Goal: Task Accomplishment & Management: Use online tool/utility

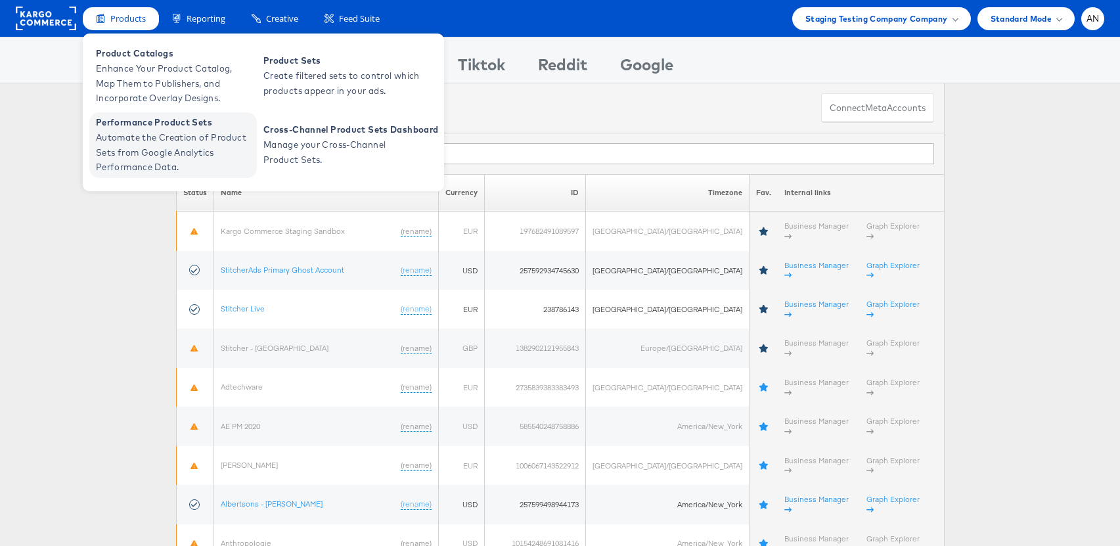
drag, startPoint x: 156, startPoint y: 139, endPoint x: 146, endPoint y: 139, distance: 9.2
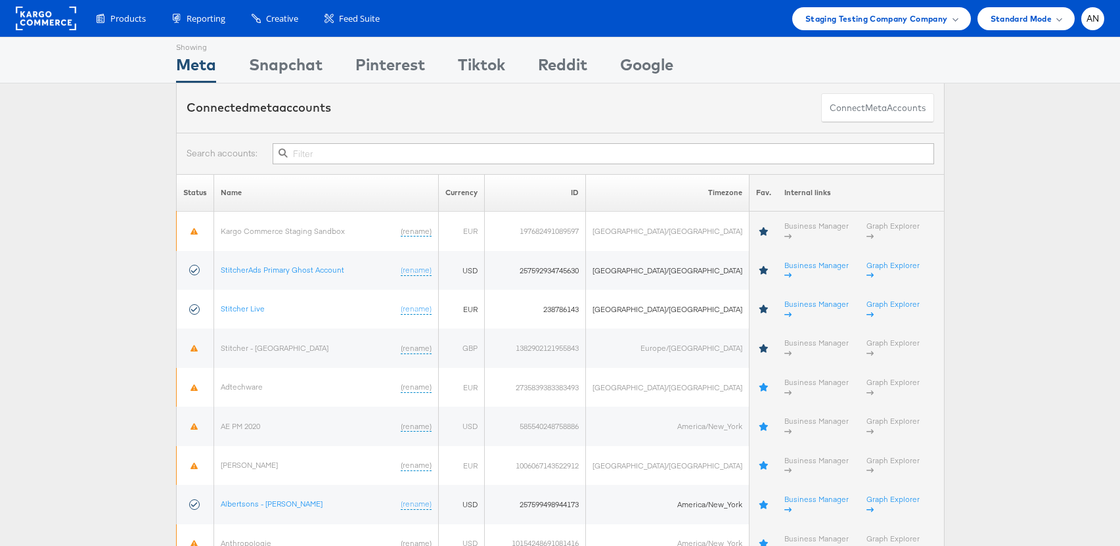
click at [340, 130] on div "Connected meta accounts Connect meta Accounts" at bounding box center [560, 107] width 769 height 49
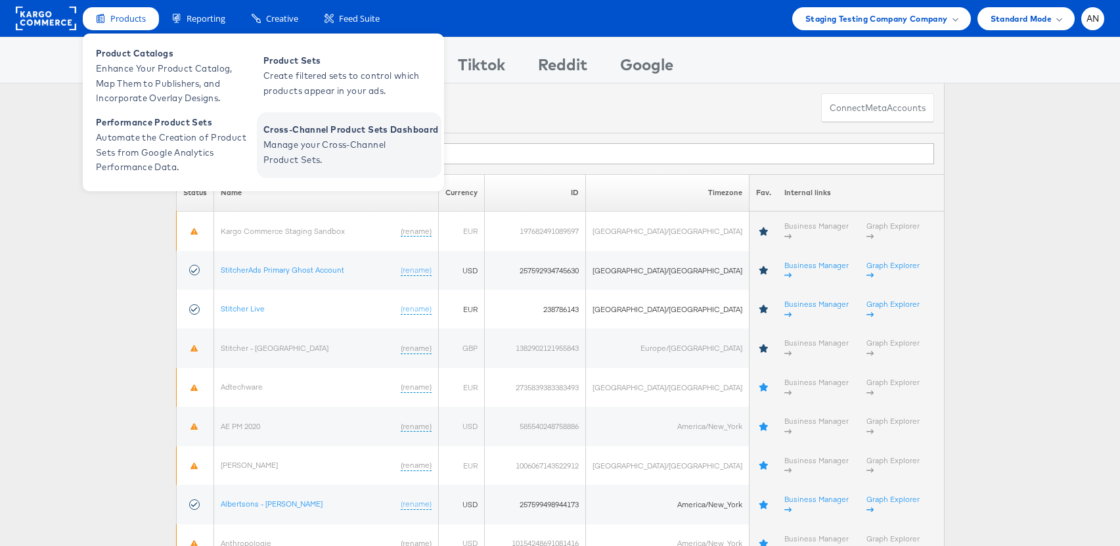
click at [355, 141] on span "Manage your Cross-Channel Product Sets." at bounding box center [342, 152] width 158 height 30
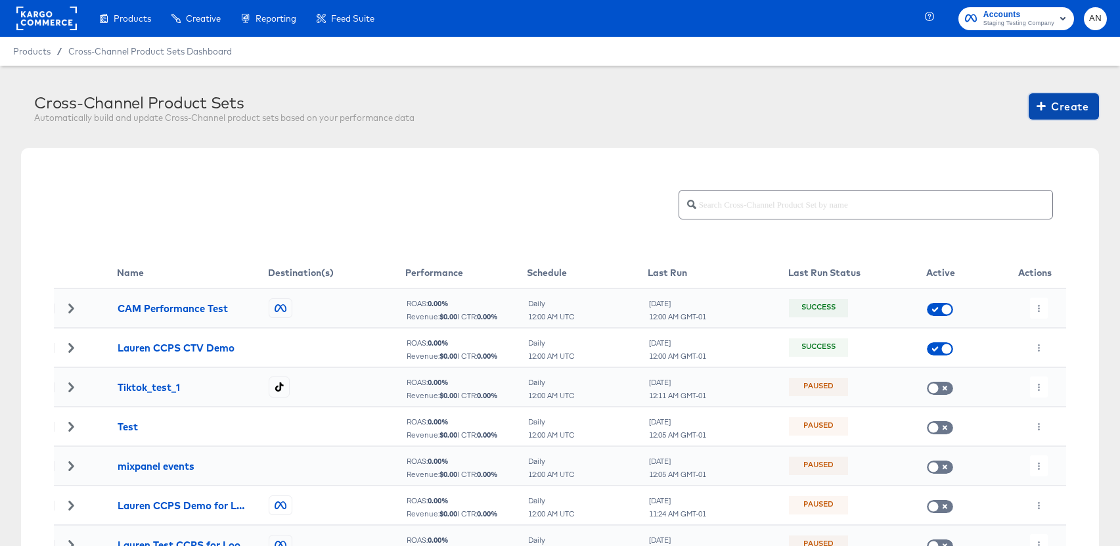
click at [1062, 104] on span "Create" at bounding box center [1063, 106] width 49 height 18
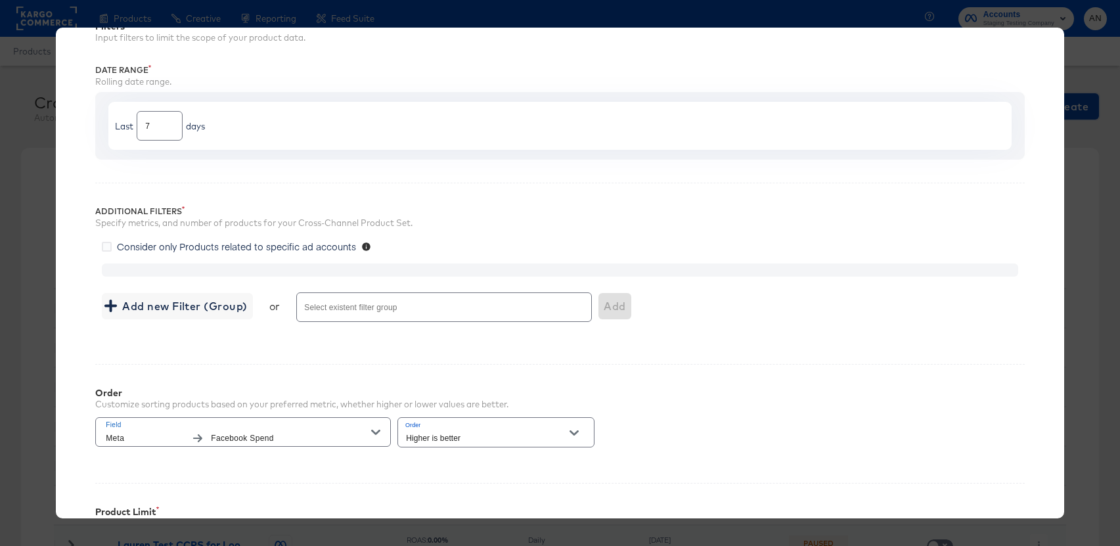
scroll to position [100, 0]
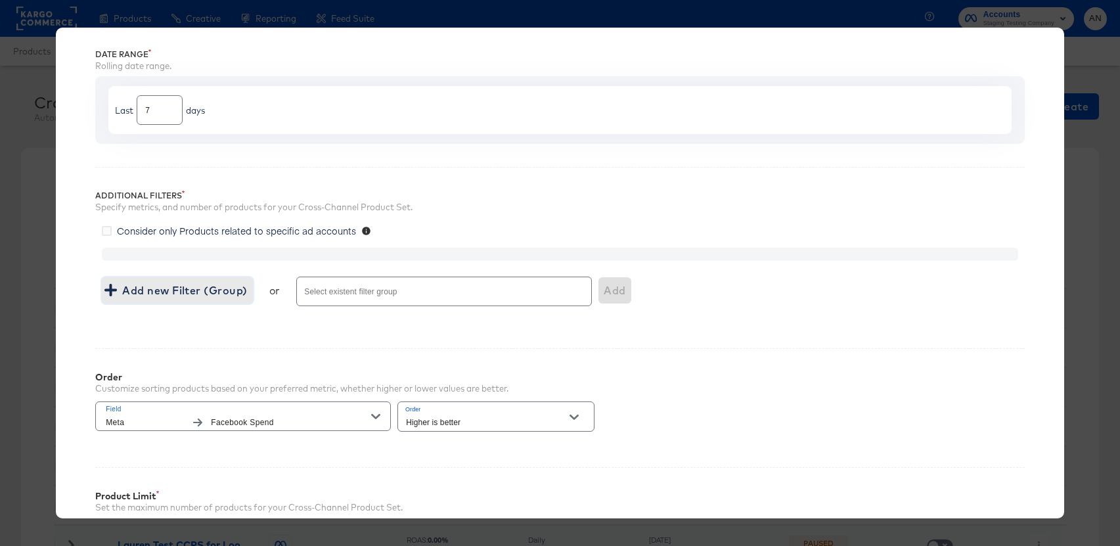
click at [169, 287] on span "Add new Filter (Group)" at bounding box center [177, 290] width 140 height 18
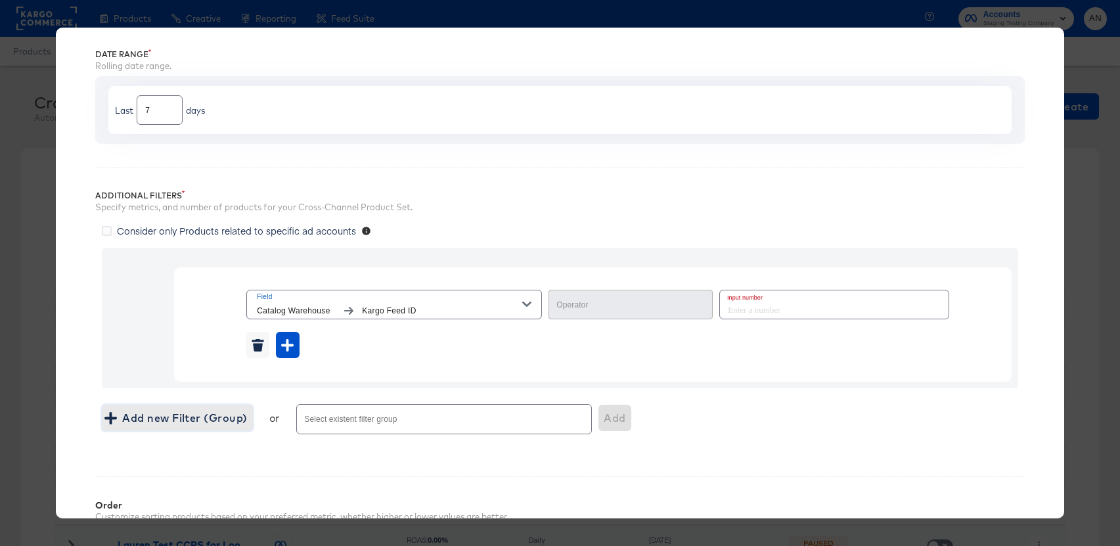
type input "Equal"
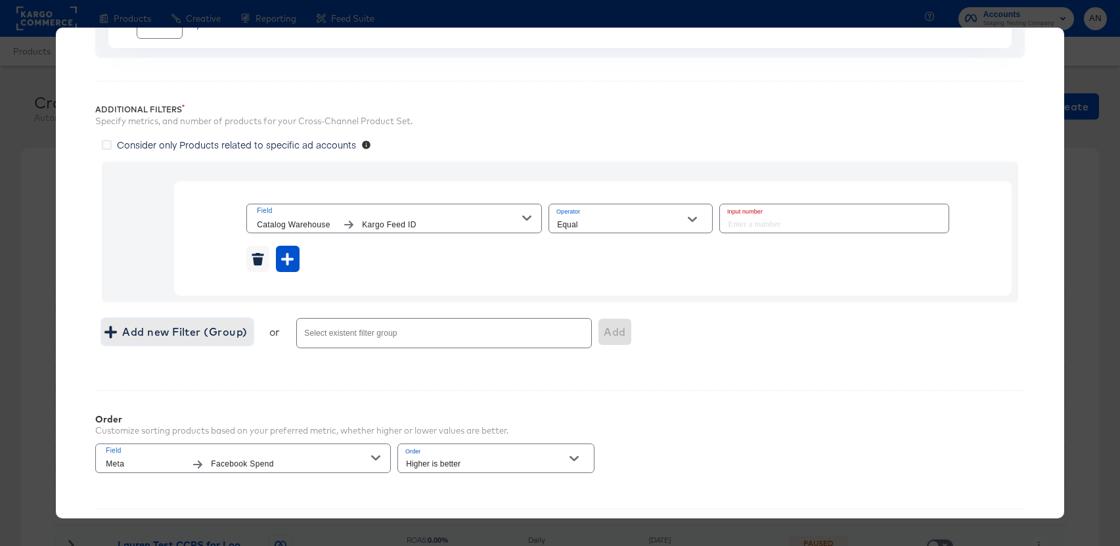
scroll to position [206, 0]
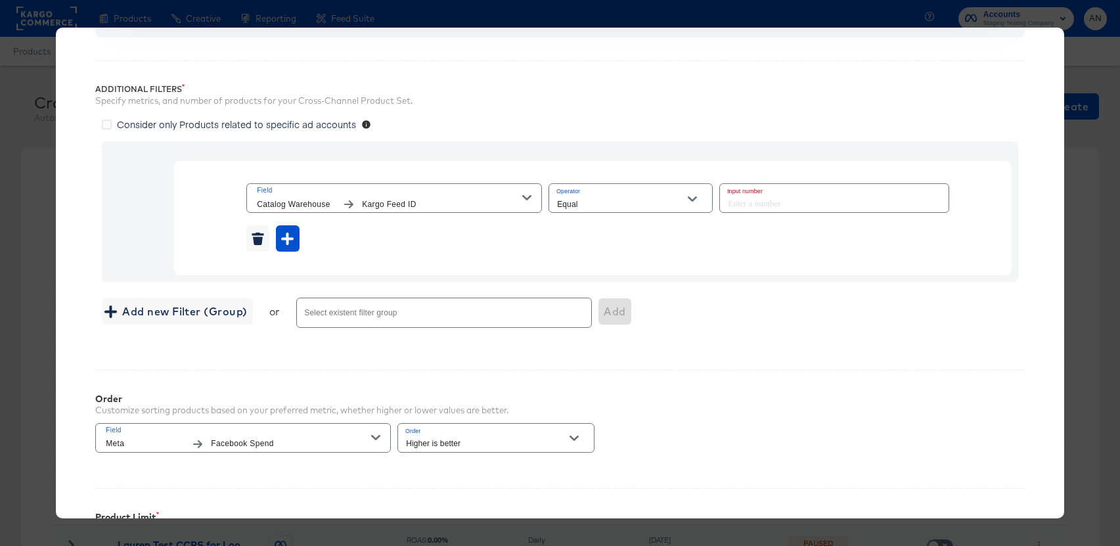
click at [311, 200] on span "Catalog Warehouse" at bounding box center [296, 205] width 79 height 14
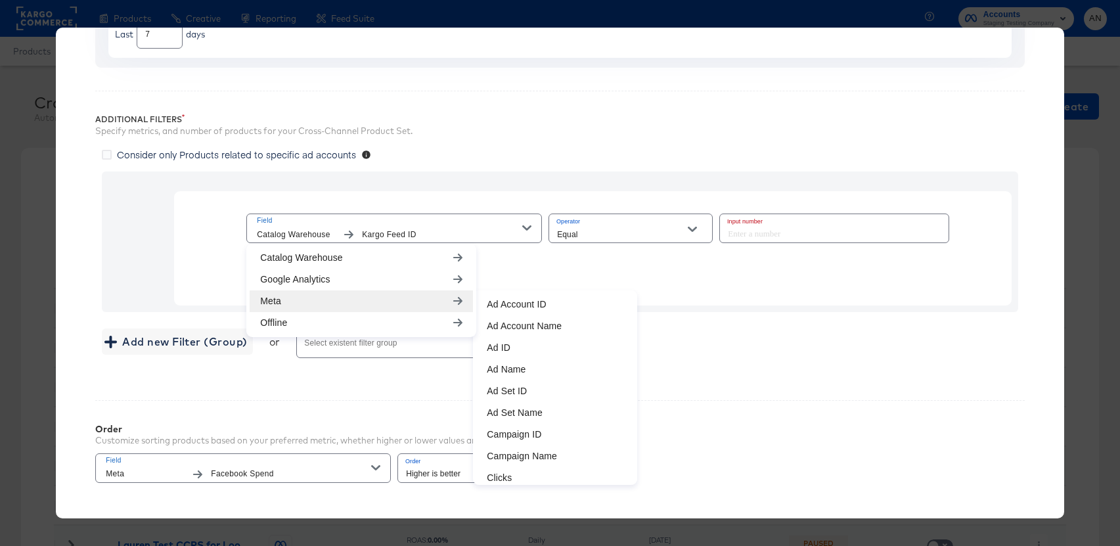
scroll to position [128, 0]
